Goal: Task Accomplishment & Management: Manage account settings

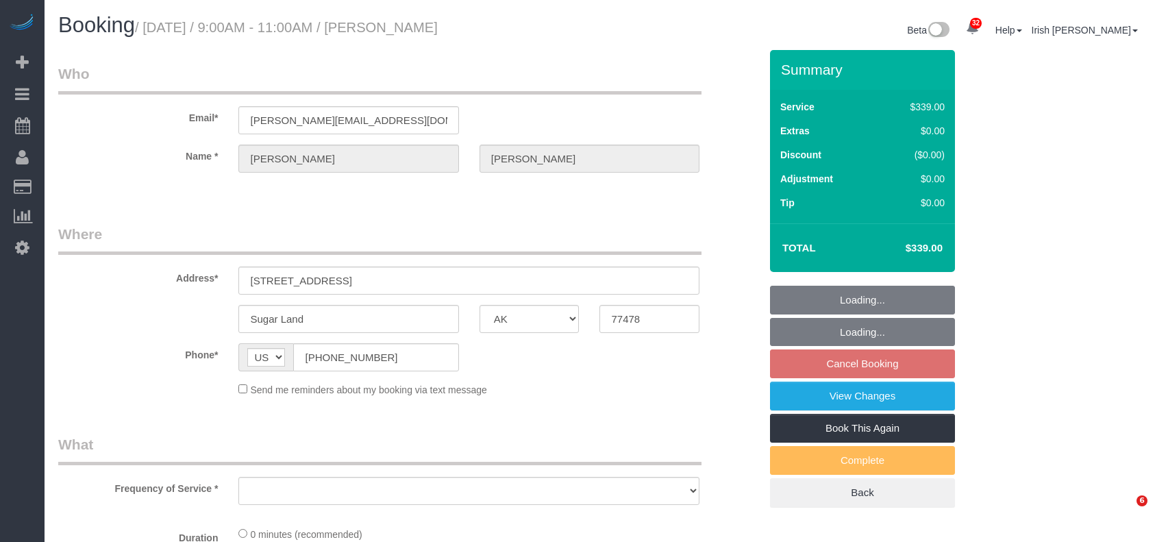
select select "[GEOGRAPHIC_DATA]"
select select "object:17011"
select select "string:fspay-8cf1dd3c-5bf7-4bf8-aba8-7c595580cb25"
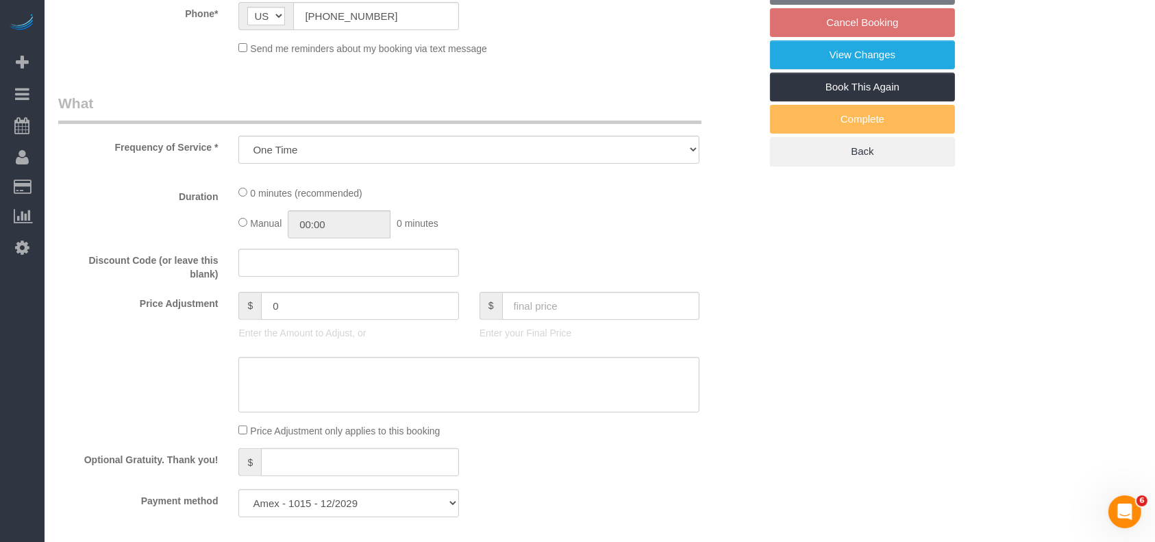
select select "object:17073"
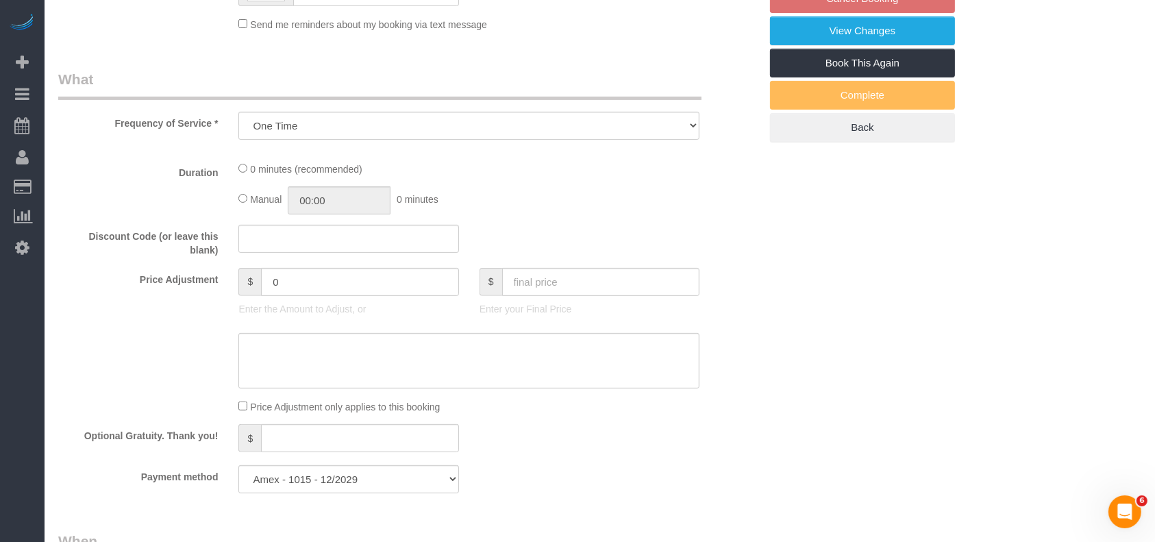
select select "3"
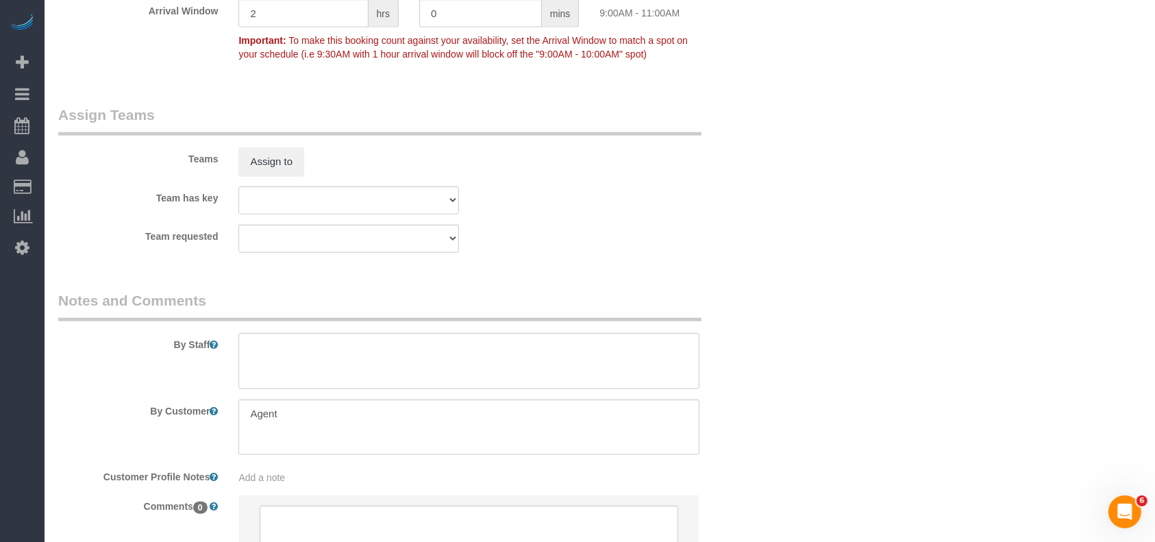
scroll to position [1461, 0]
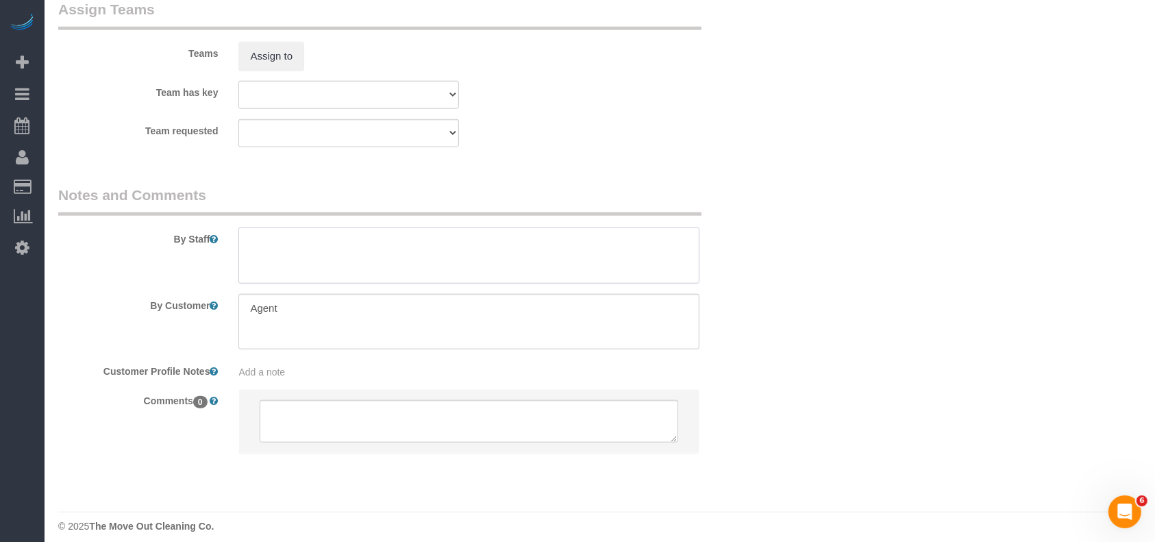
click at [334, 253] on textarea at bounding box center [468, 255] width 461 height 56
type textarea "T"
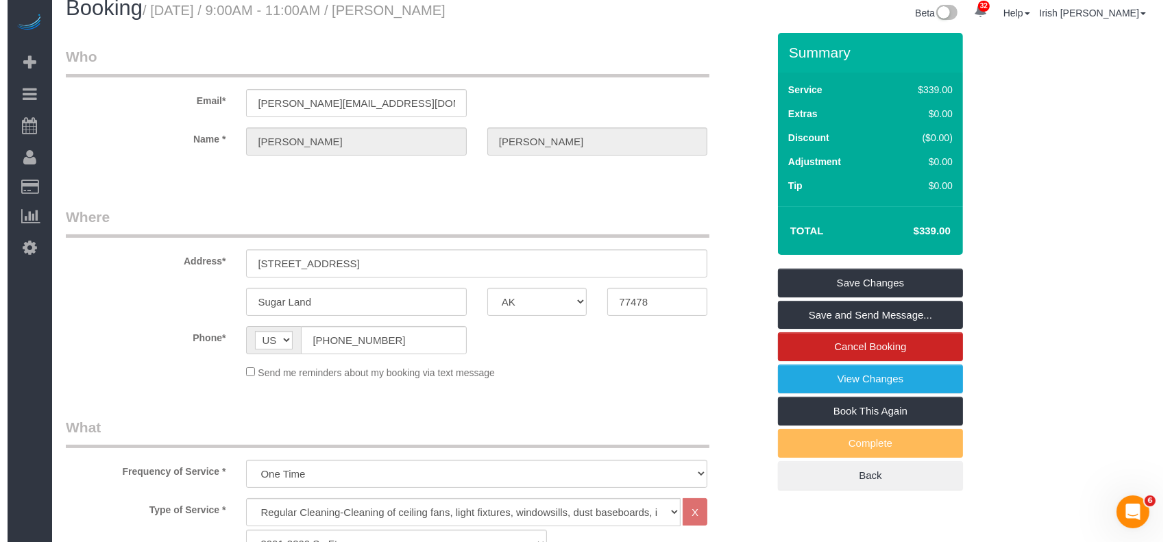
scroll to position [0, 0]
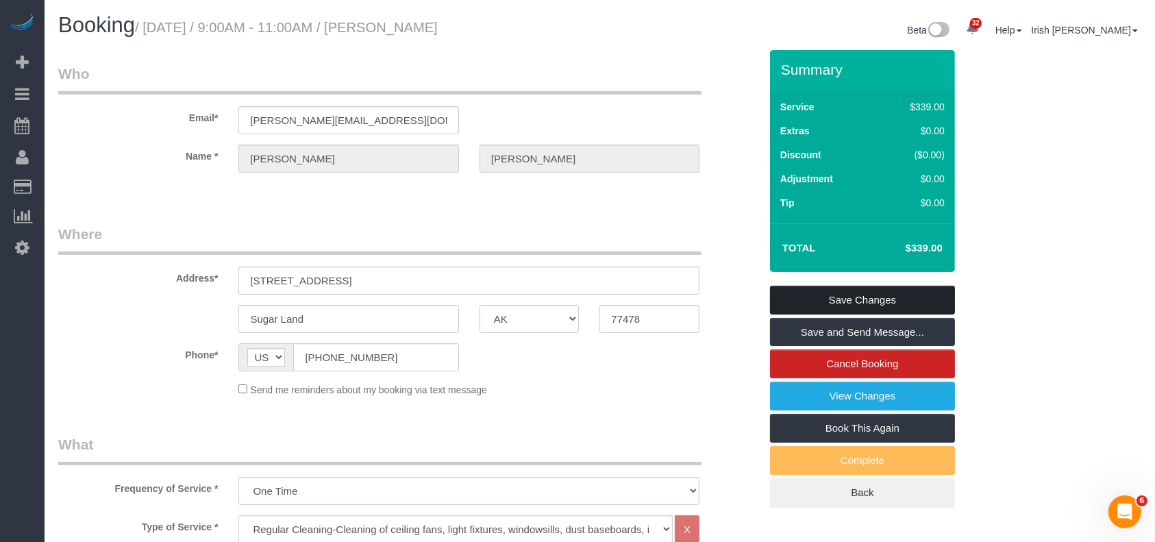
type textarea "*time is flexible but agent will open and needs a 30 minute notice"
click at [872, 288] on link "Save Changes" at bounding box center [862, 300] width 185 height 29
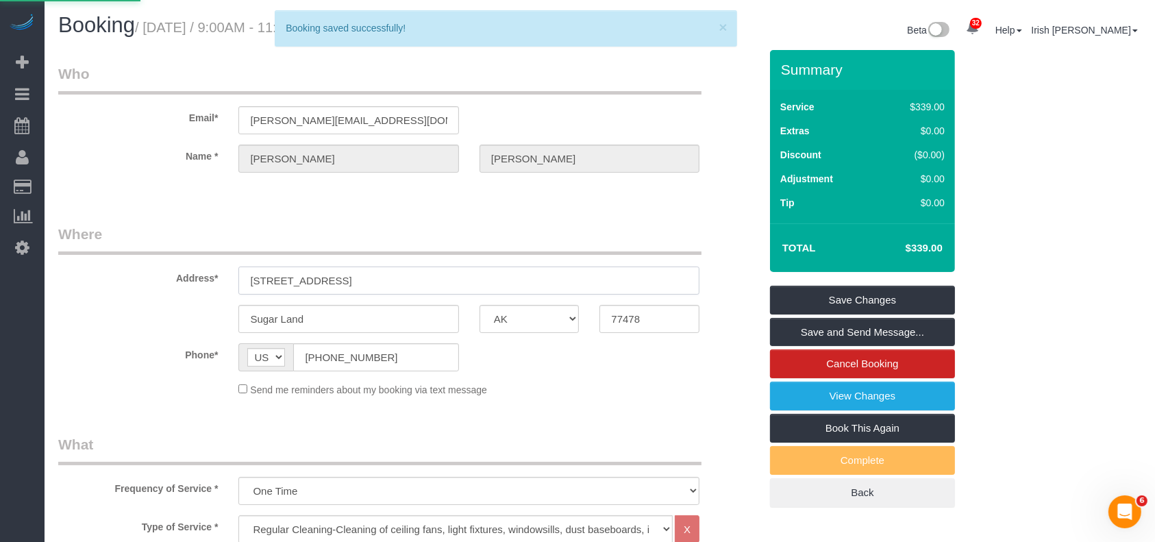
drag, startPoint x: 240, startPoint y: 268, endPoint x: 57, endPoint y: 264, distance: 183.0
click at [57, 264] on div "Address* [STREET_ADDRESS]" at bounding box center [409, 259] width 722 height 71
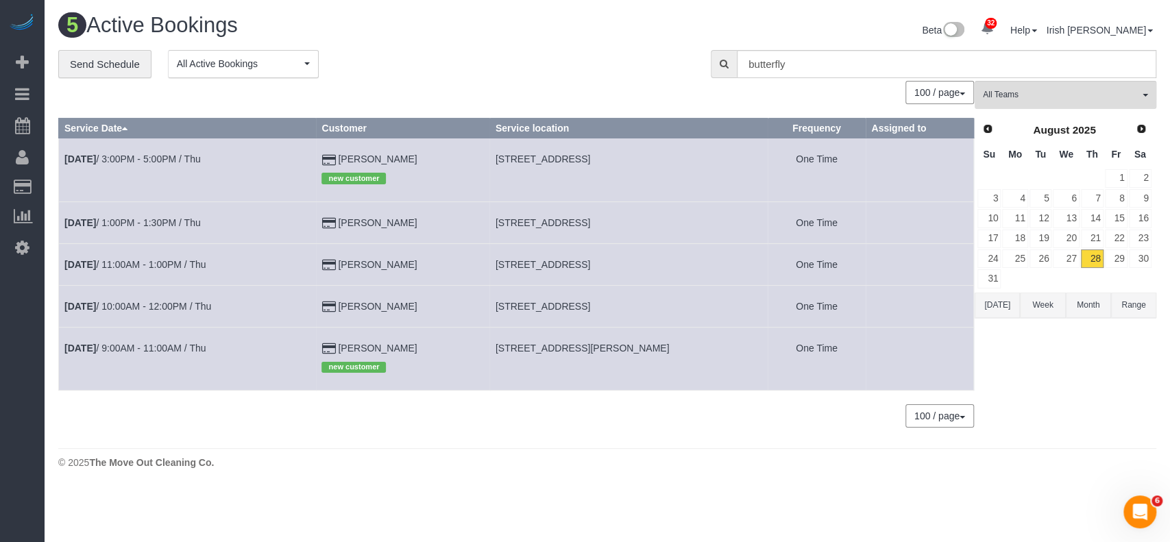
click at [0, 347] on div "32 Beta Your Notifications You have 0 alerts × You have 2 to charge for [DATE] …" at bounding box center [22, 271] width 45 height 542
